Goal: Information Seeking & Learning: Compare options

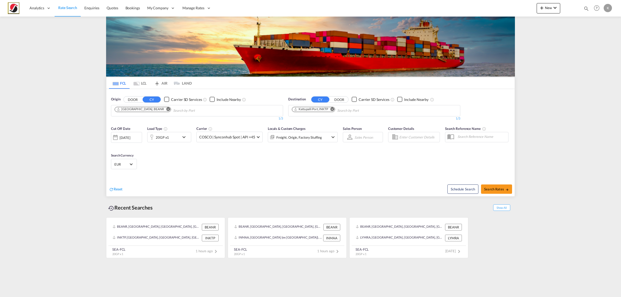
click at [334, 110] on md-icon "Remove" at bounding box center [332, 109] width 4 height 4
type input "gebze"
click at [305, 128] on div "Gebze Turkey TRGEB" at bounding box center [332, 123] width 98 height 16
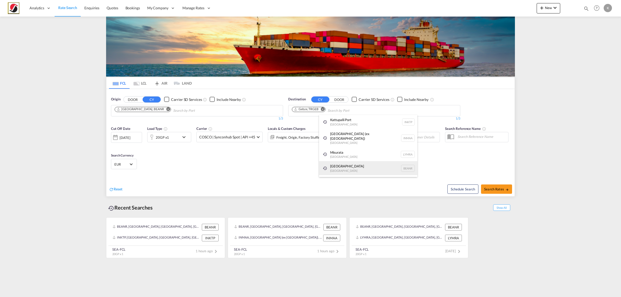
click at [333, 167] on div "Antwerp Belgium BEANR" at bounding box center [368, 168] width 98 height 14
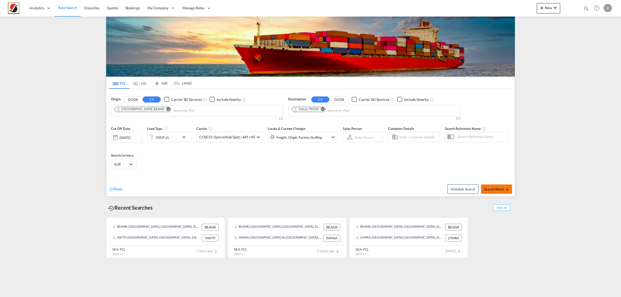
click at [488, 188] on span "Search Rates" at bounding box center [496, 189] width 25 height 4
type input "BEANR to TRGEB / 30 Sep 2025"
click at [322, 109] on md-icon "Remove" at bounding box center [323, 109] width 4 height 4
type input "nhava"
click at [321, 126] on div "[PERSON_NAME] ( [GEOGRAPHIC_DATA]) [GEOGRAPHIC_DATA] [GEOGRAPHIC_DATA]" at bounding box center [332, 123] width 98 height 16
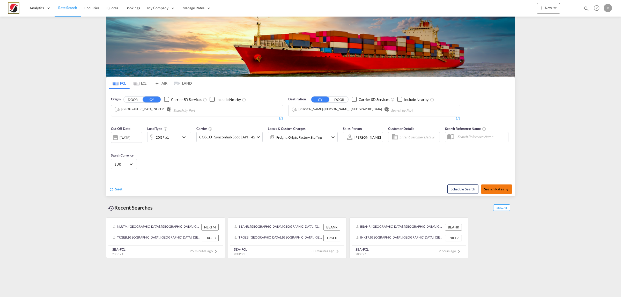
click at [493, 187] on button "Search Rates" at bounding box center [496, 188] width 31 height 9
type input "NLRTM to INNSA / [DATE]"
